Goal: Communication & Community: Participate in discussion

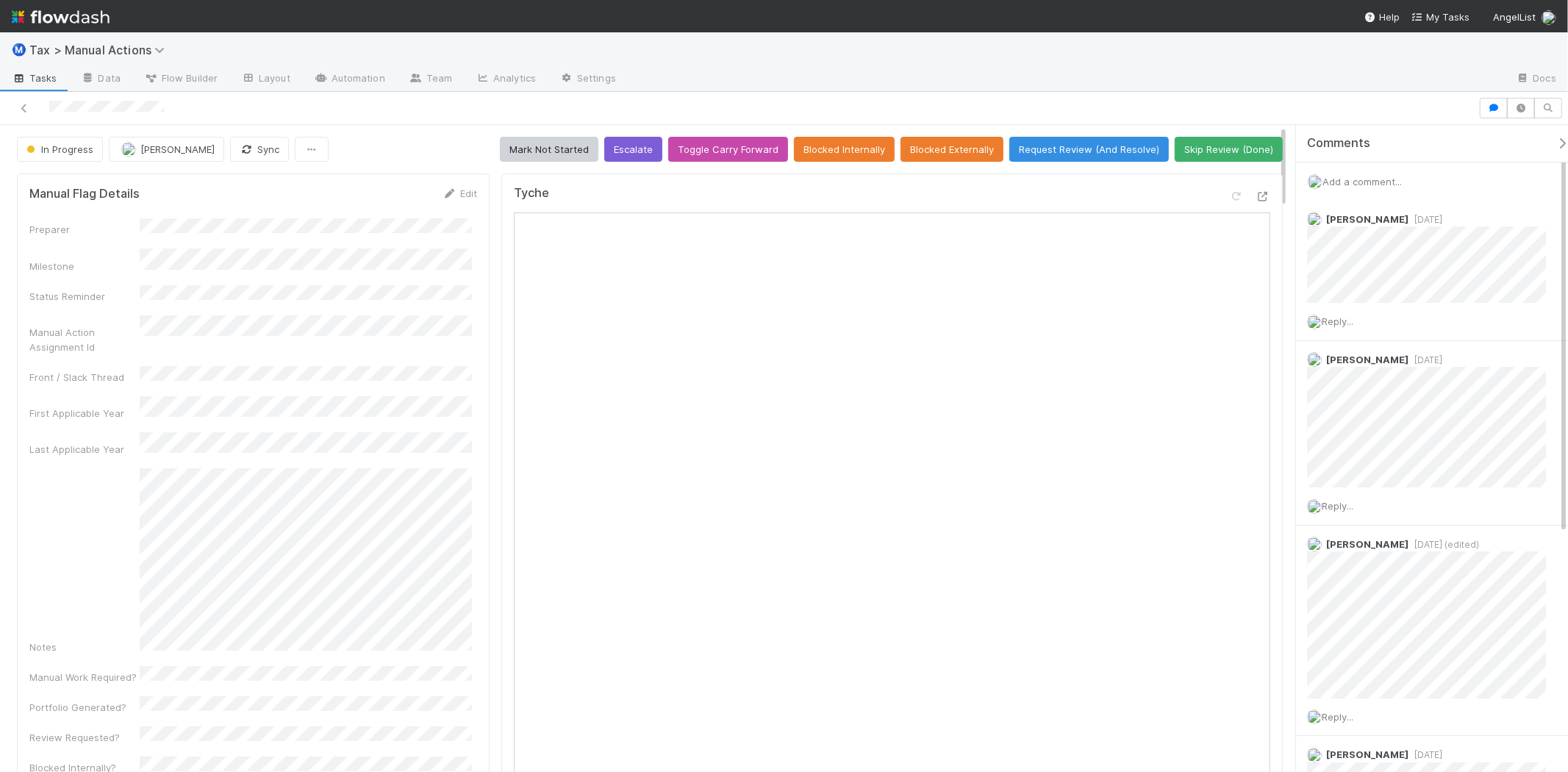
click at [1368, 187] on div "Add a comment..." at bounding box center [1438, 181] width 285 height 38
click at [1366, 184] on span "Add a comment..." at bounding box center [1362, 181] width 80 height 12
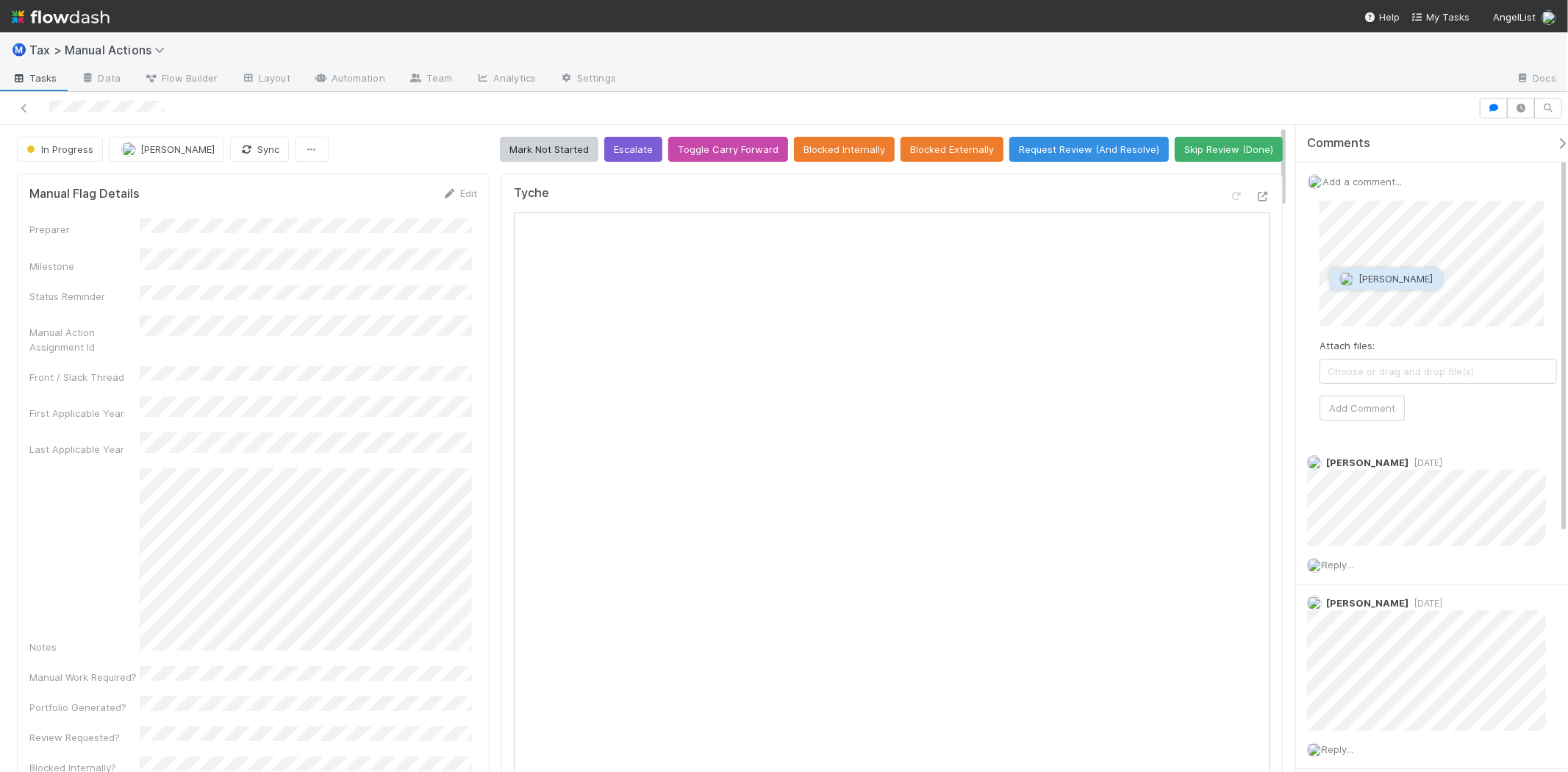
click at [1370, 271] on button "[PERSON_NAME]" at bounding box center [1386, 278] width 111 height 21
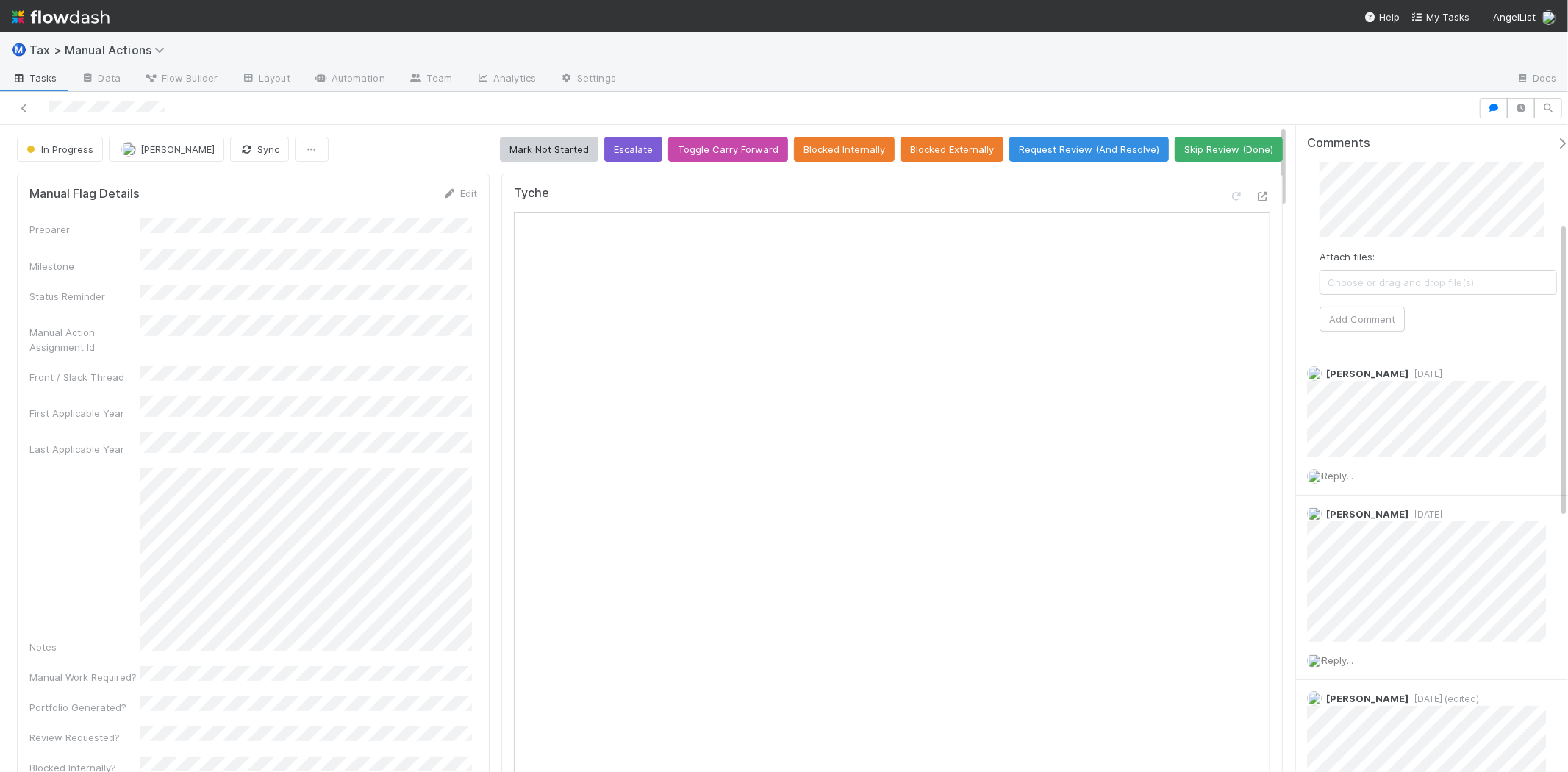
scroll to position [163, 0]
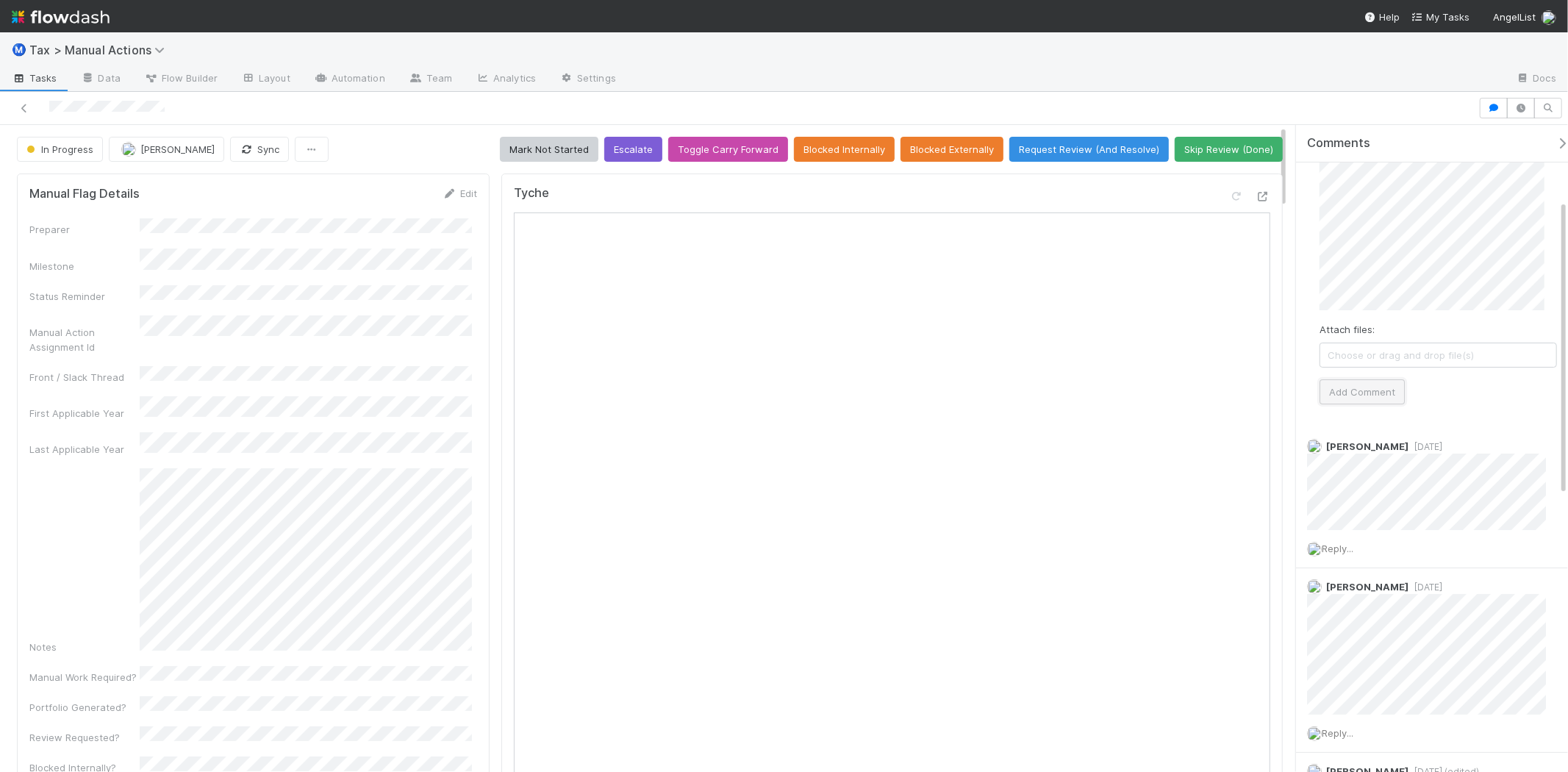
click at [1384, 400] on button "Add Comment" at bounding box center [1362, 391] width 86 height 25
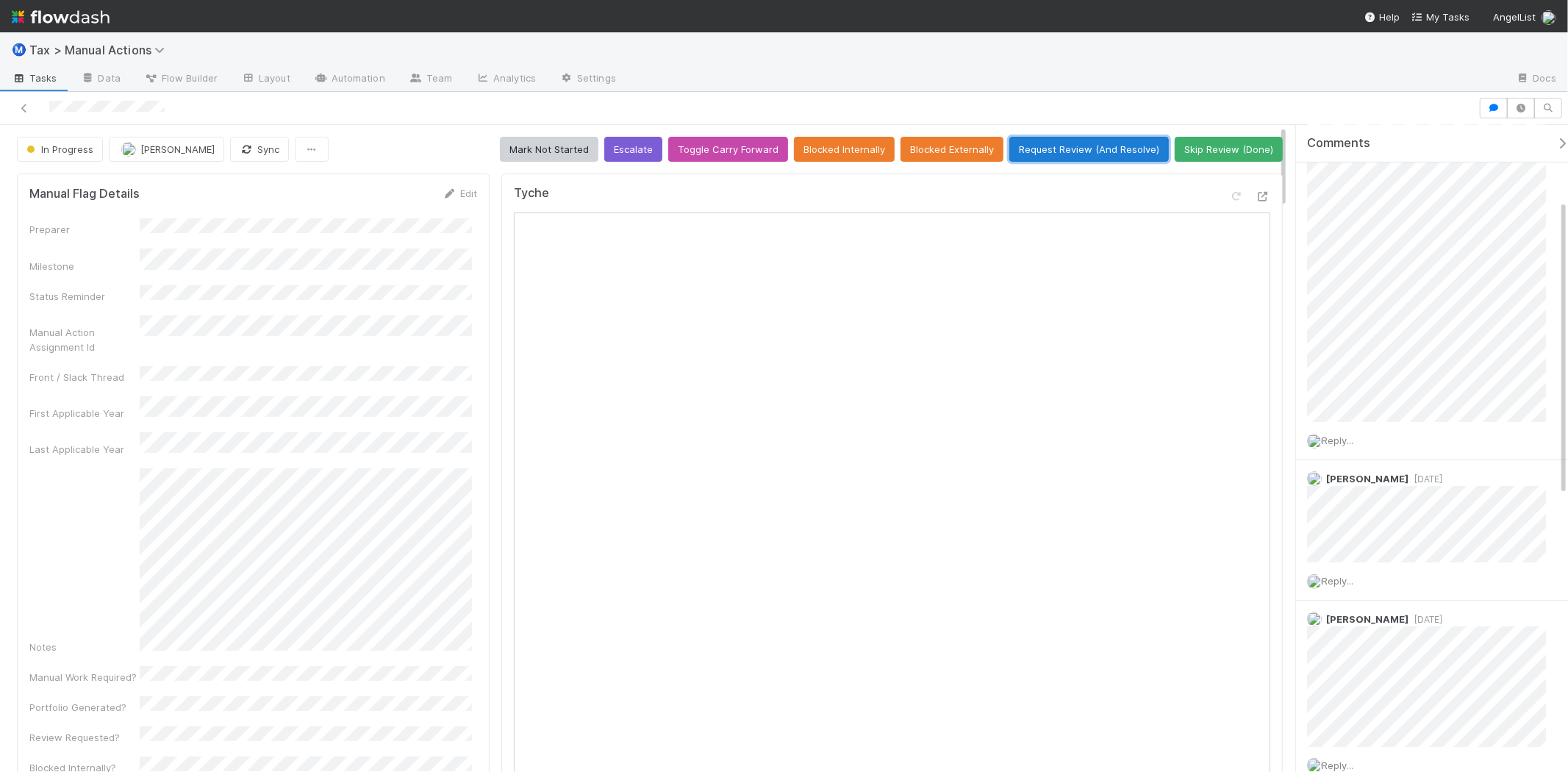
click at [1057, 144] on button "Request Review (And Resolve)" at bounding box center [1089, 149] width 160 height 25
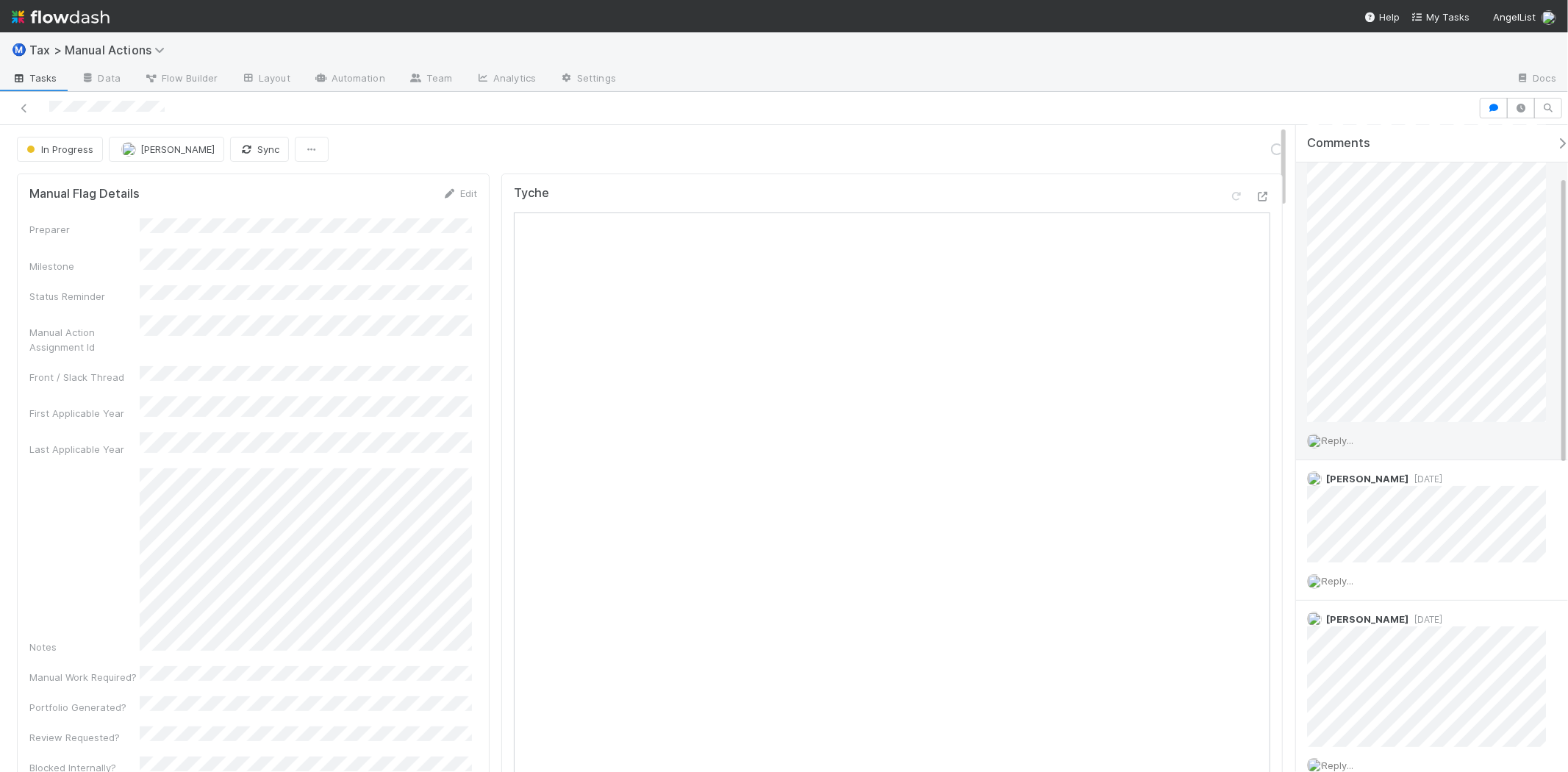
scroll to position [0, 0]
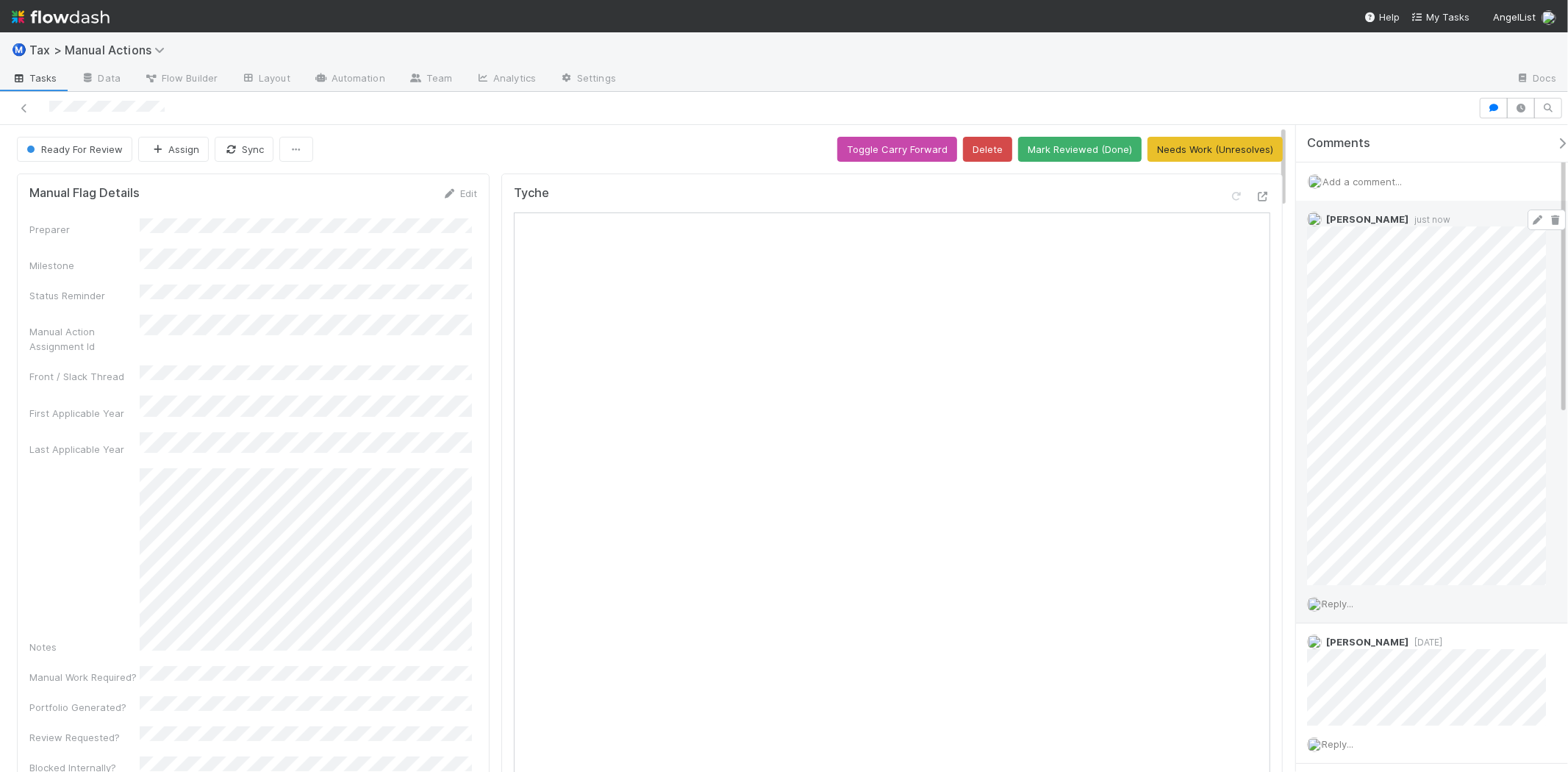
click at [1531, 216] on icon at bounding box center [1537, 221] width 15 height 10
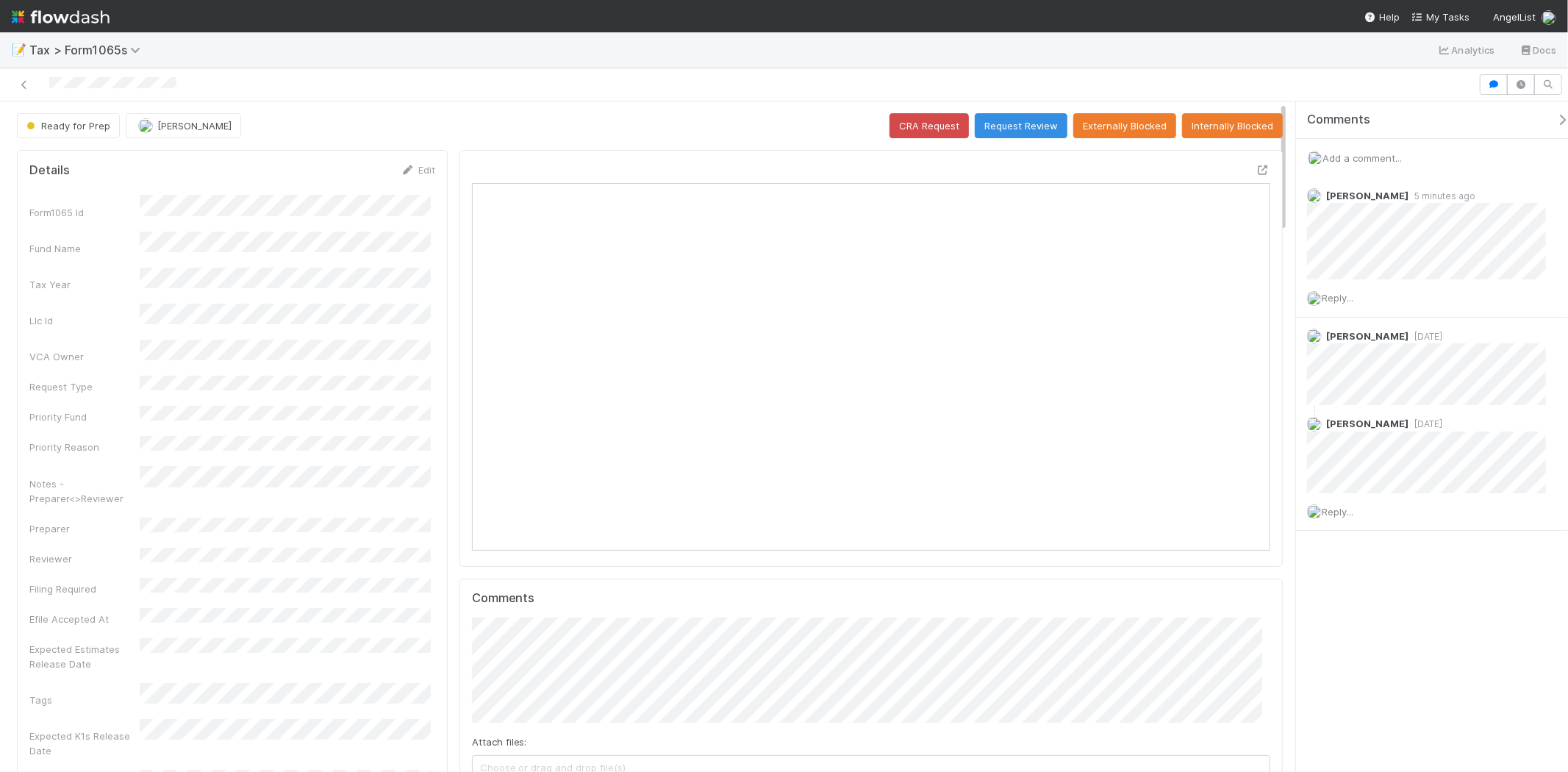
scroll to position [287, 778]
click at [78, 24] on img at bounding box center [60, 16] width 98 height 25
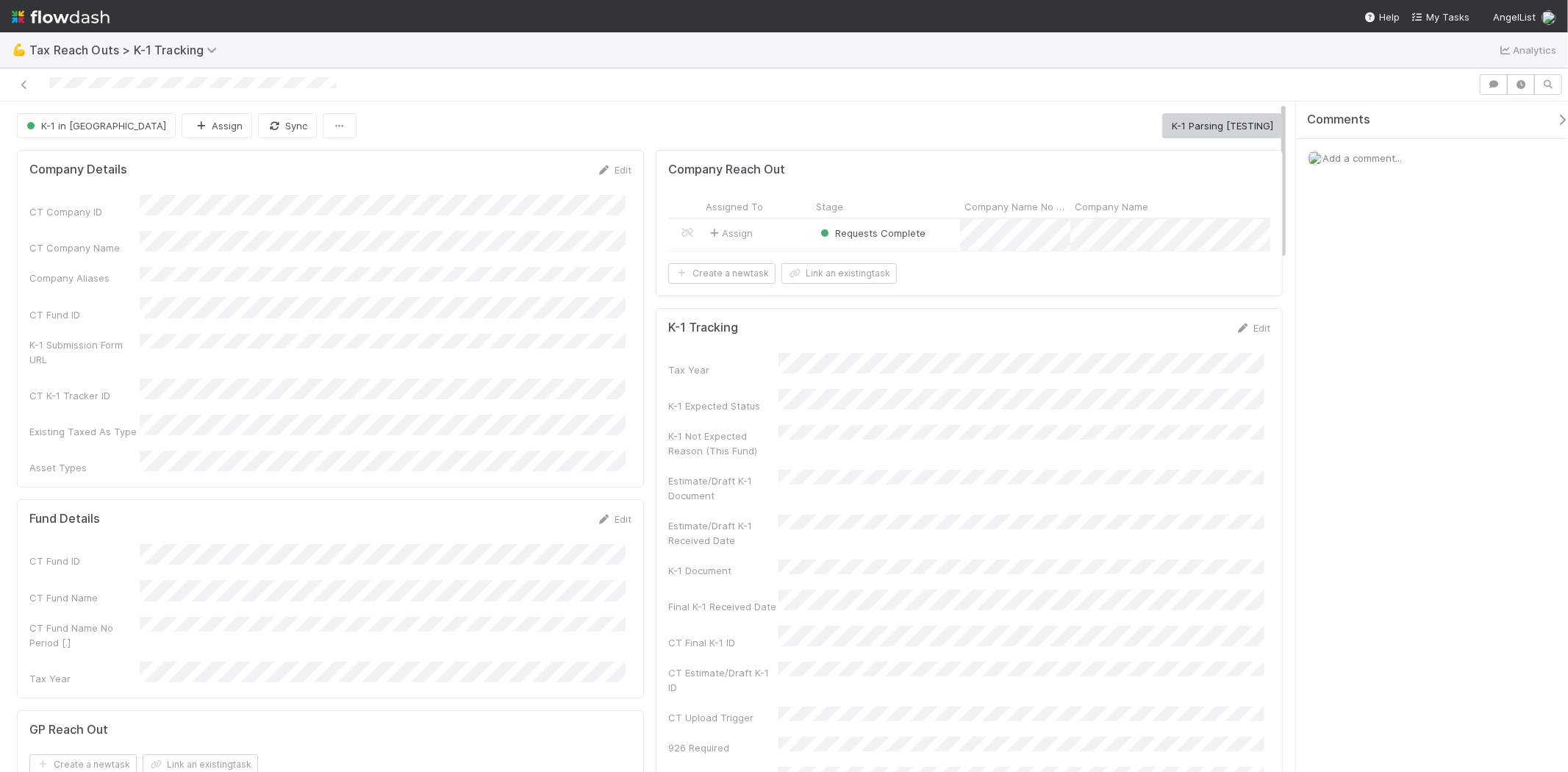
click at [773, 225] on div "Assign" at bounding box center [756, 234] width 110 height 32
